Goal: Transaction & Acquisition: Purchase product/service

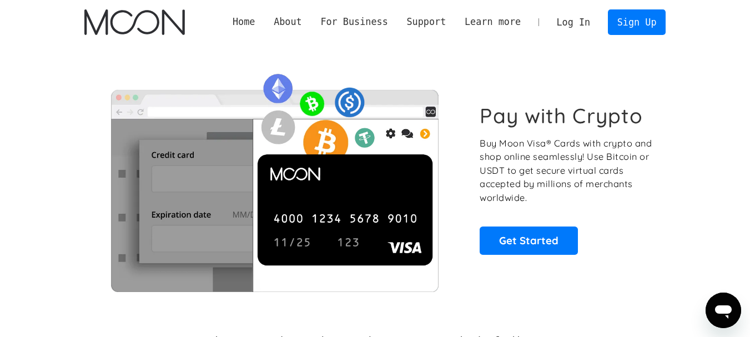
click at [579, 23] on link "Log In" at bounding box center [574, 22] width 52 height 24
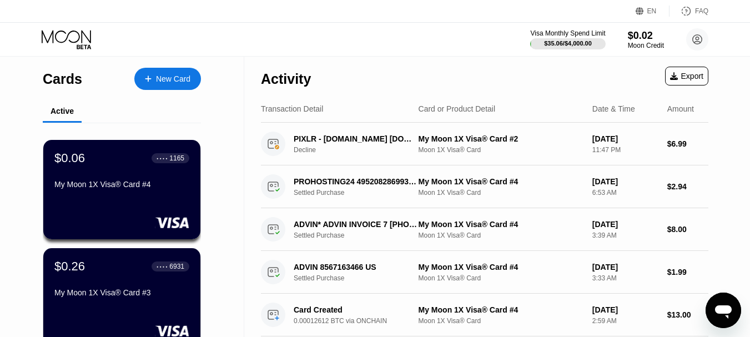
click at [169, 78] on div "New Card" at bounding box center [173, 78] width 34 height 9
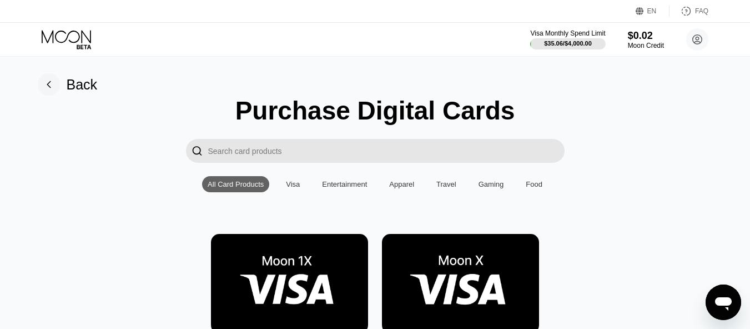
click at [318, 289] on img at bounding box center [289, 283] width 157 height 99
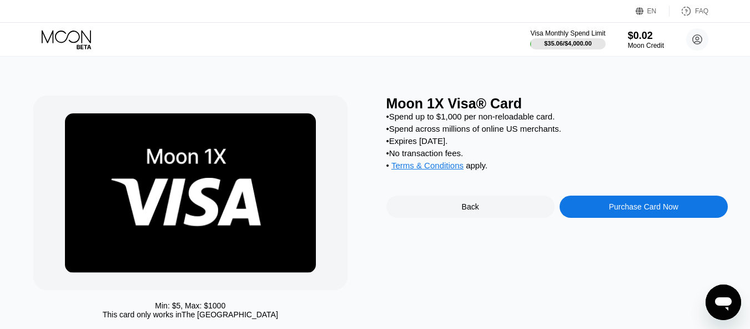
click at [641, 211] on div "Purchase Card Now" at bounding box center [643, 206] width 69 height 9
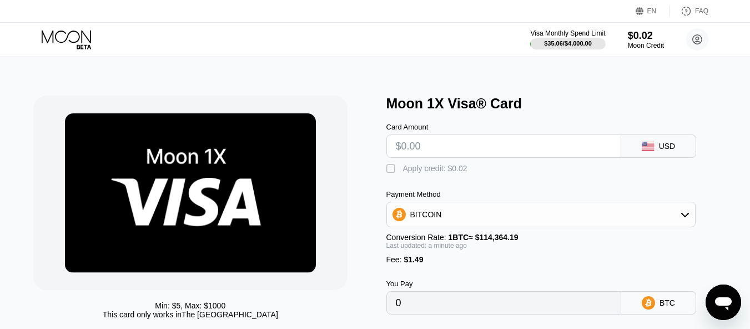
click at [424, 152] on input "text" at bounding box center [504, 146] width 216 height 22
type input "$5"
type input "0.00005675"
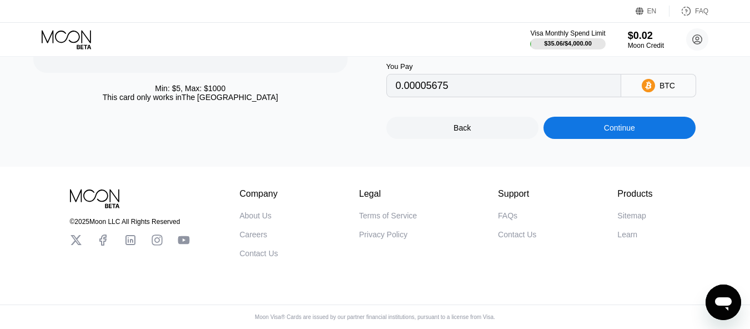
type input "$5"
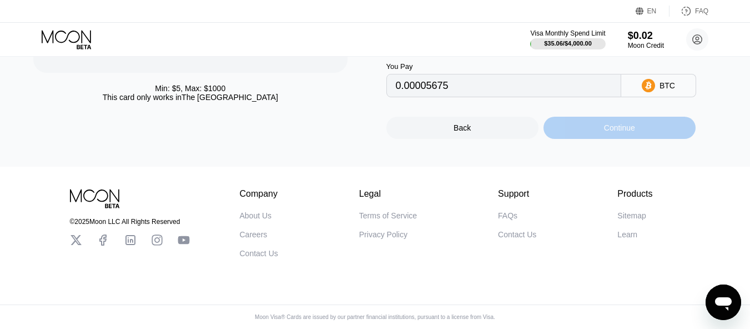
click at [624, 123] on div "Continue" at bounding box center [619, 127] width 31 height 9
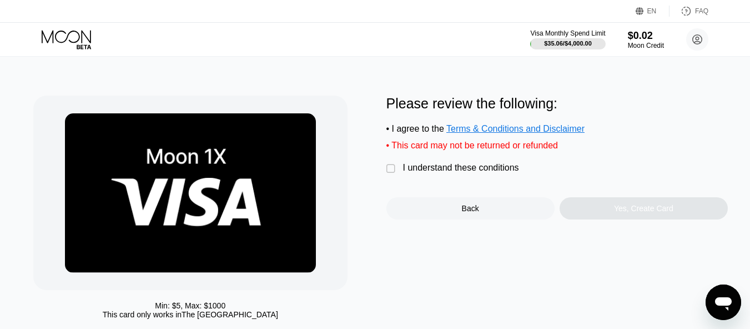
click at [390, 174] on div "" at bounding box center [392, 168] width 11 height 11
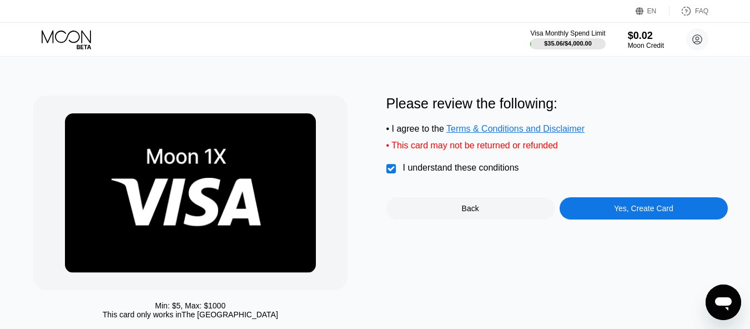
click at [637, 213] on div "Yes, Create Card" at bounding box center [643, 208] width 59 height 9
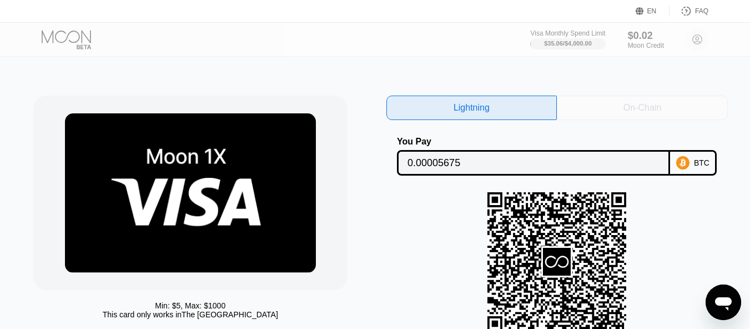
click at [643, 108] on div "On-Chain" at bounding box center [643, 107] width 38 height 11
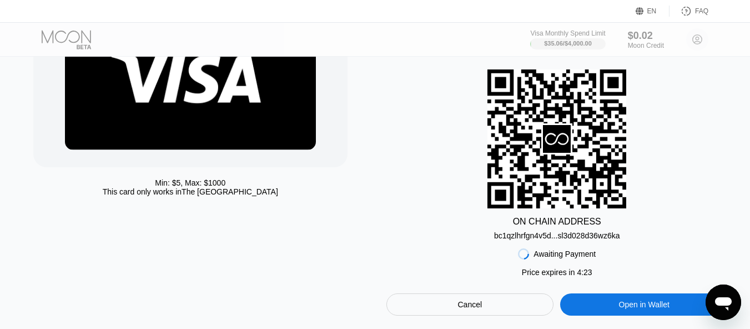
scroll to position [126, 0]
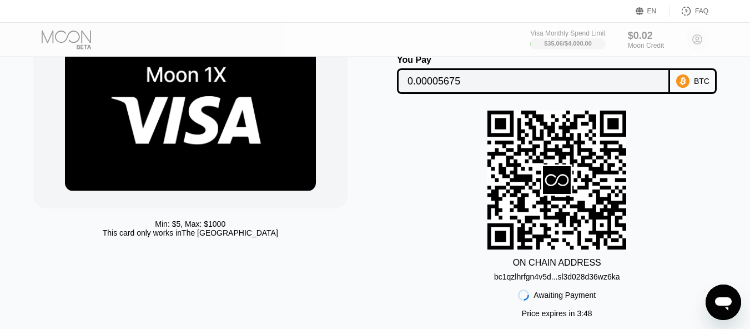
scroll to position [59, 0]
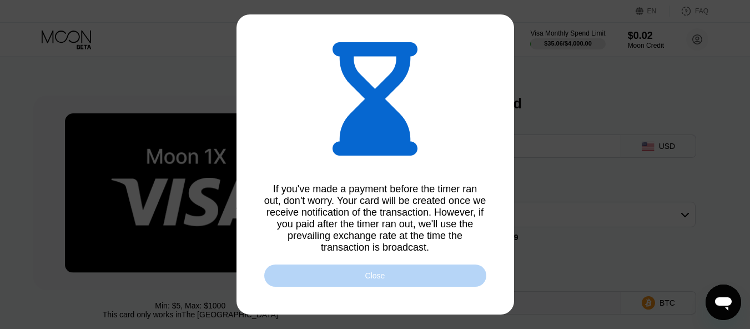
click at [376, 280] on div "Close" at bounding box center [375, 275] width 20 height 9
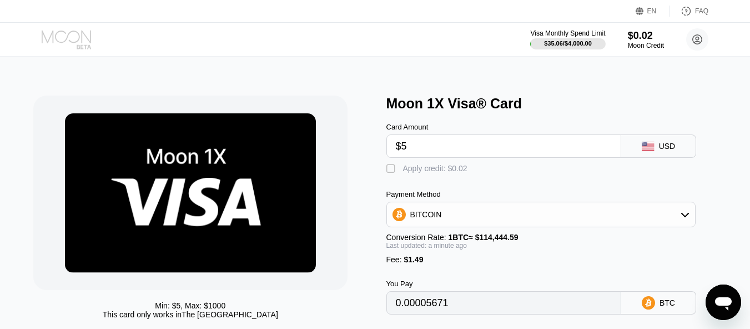
click at [83, 39] on icon at bounding box center [68, 39] width 52 height 19
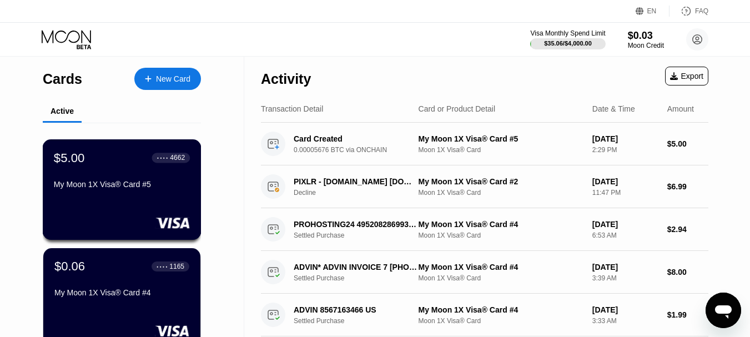
click at [112, 179] on div "$5.00 ● ● ● ● 4662 My Moon 1X Visa® Card #5" at bounding box center [122, 172] width 136 height 43
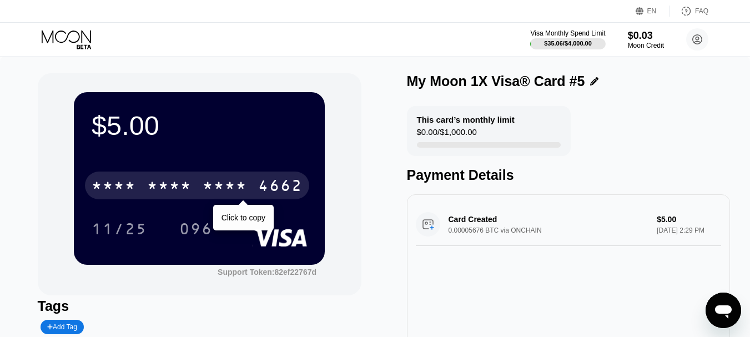
click at [176, 188] on div "* * * *" at bounding box center [169, 187] width 44 height 18
